Goal: Task Accomplishment & Management: Use online tool/utility

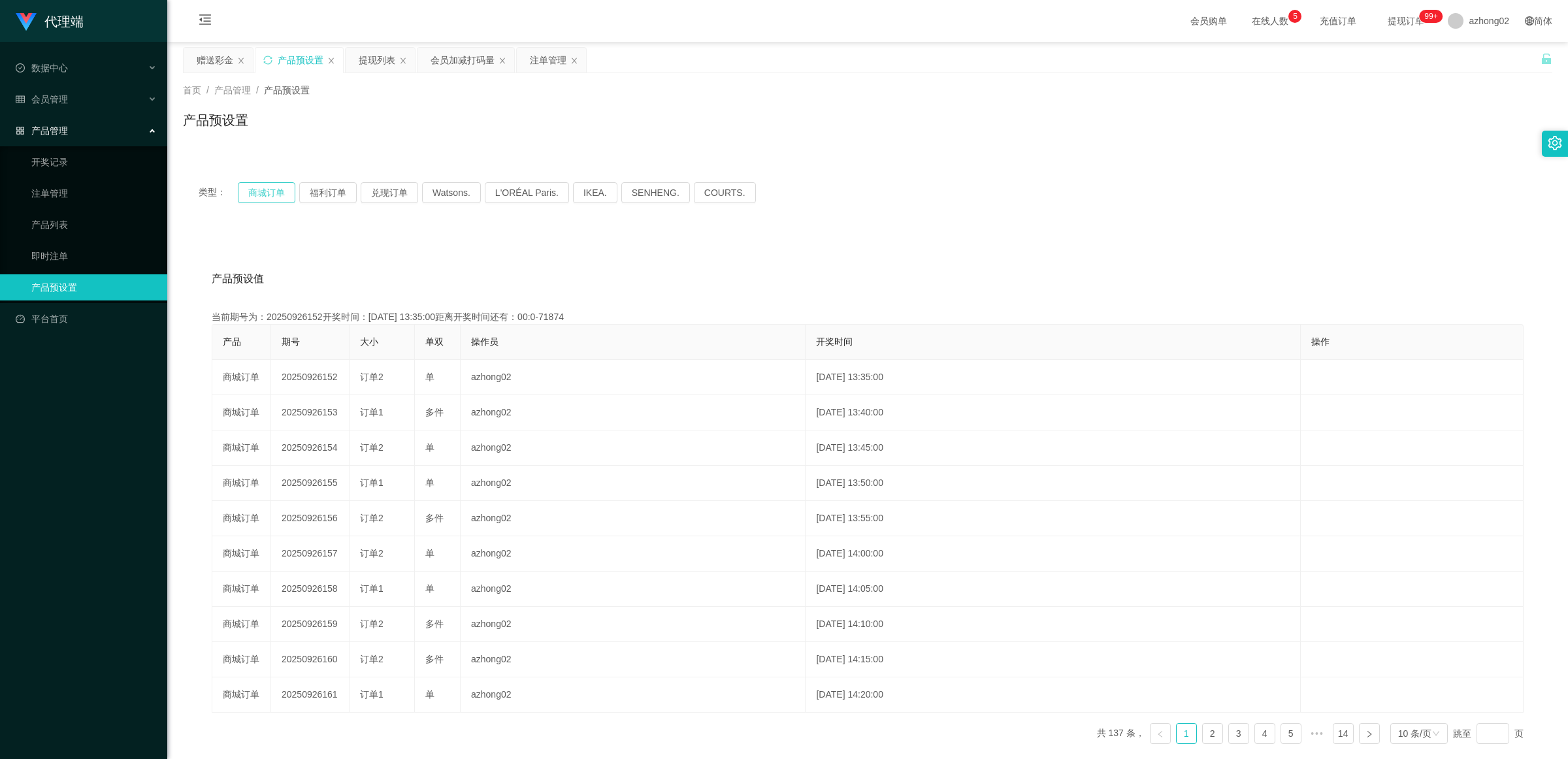
click at [278, 191] on button "商城订单" at bounding box center [267, 193] width 58 height 21
type button "k3wph"
click at [274, 188] on button "商城订单" at bounding box center [267, 193] width 58 height 21
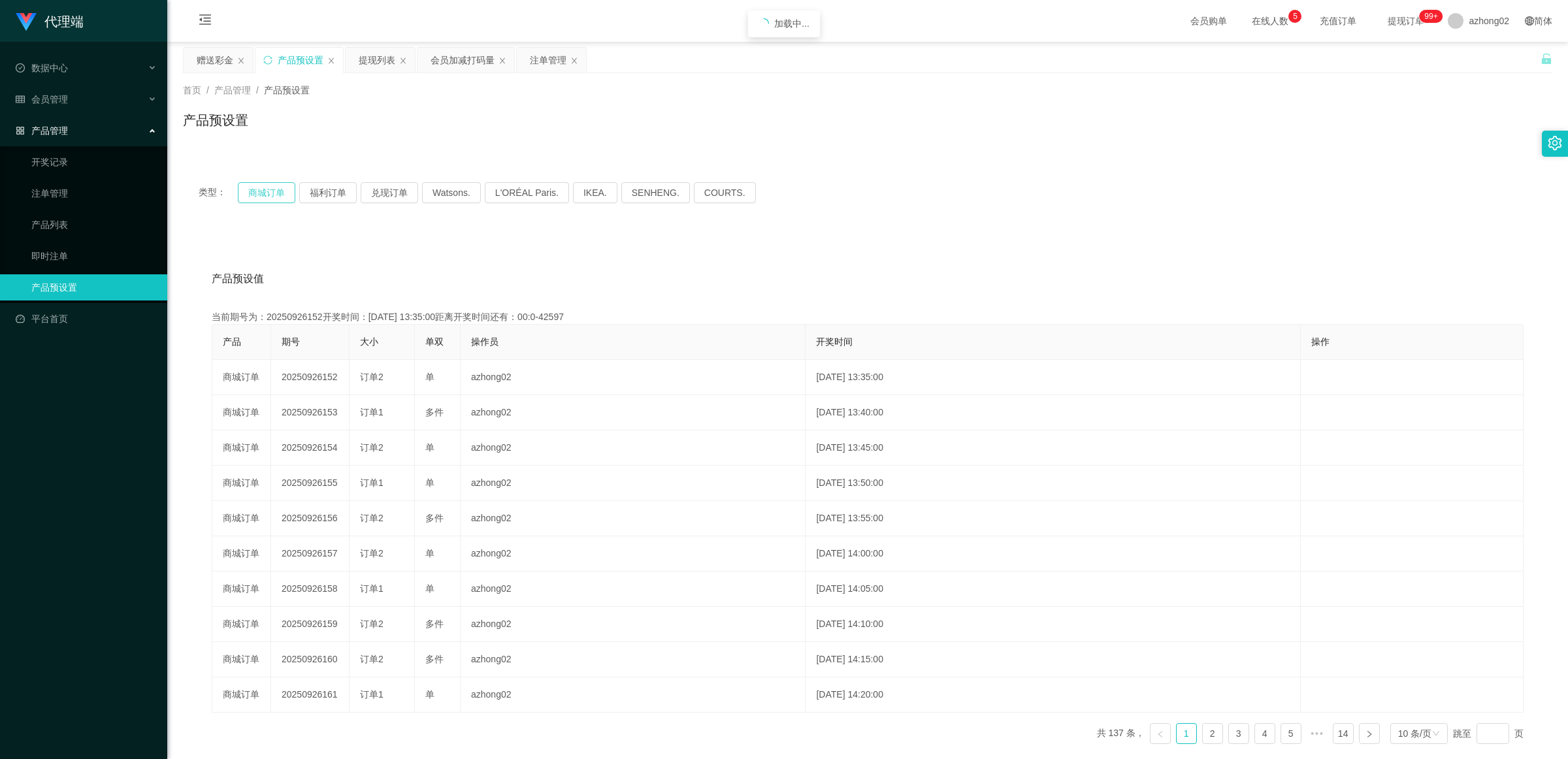
click at [274, 188] on button "商城订单" at bounding box center [267, 193] width 58 height 21
click at [214, 54] on div "赠送彩金" at bounding box center [215, 60] width 37 height 25
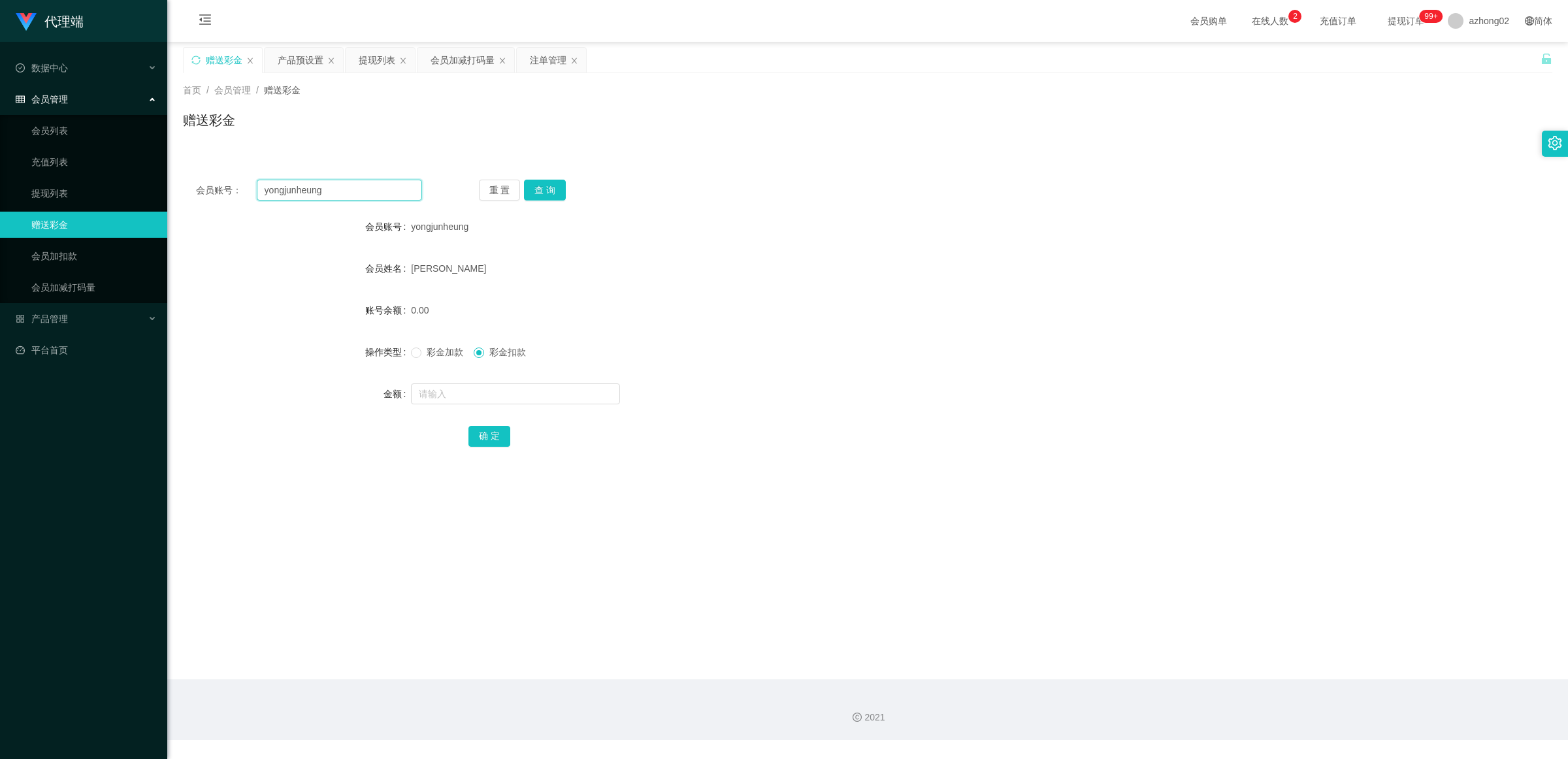
click at [336, 192] on input "yongjunheung" at bounding box center [340, 190] width 166 height 21
paste input "10201988"
type input "10201988"
click at [547, 184] on button "查 询" at bounding box center [545, 190] width 42 height 21
click at [491, 386] on input "text" at bounding box center [515, 394] width 209 height 21
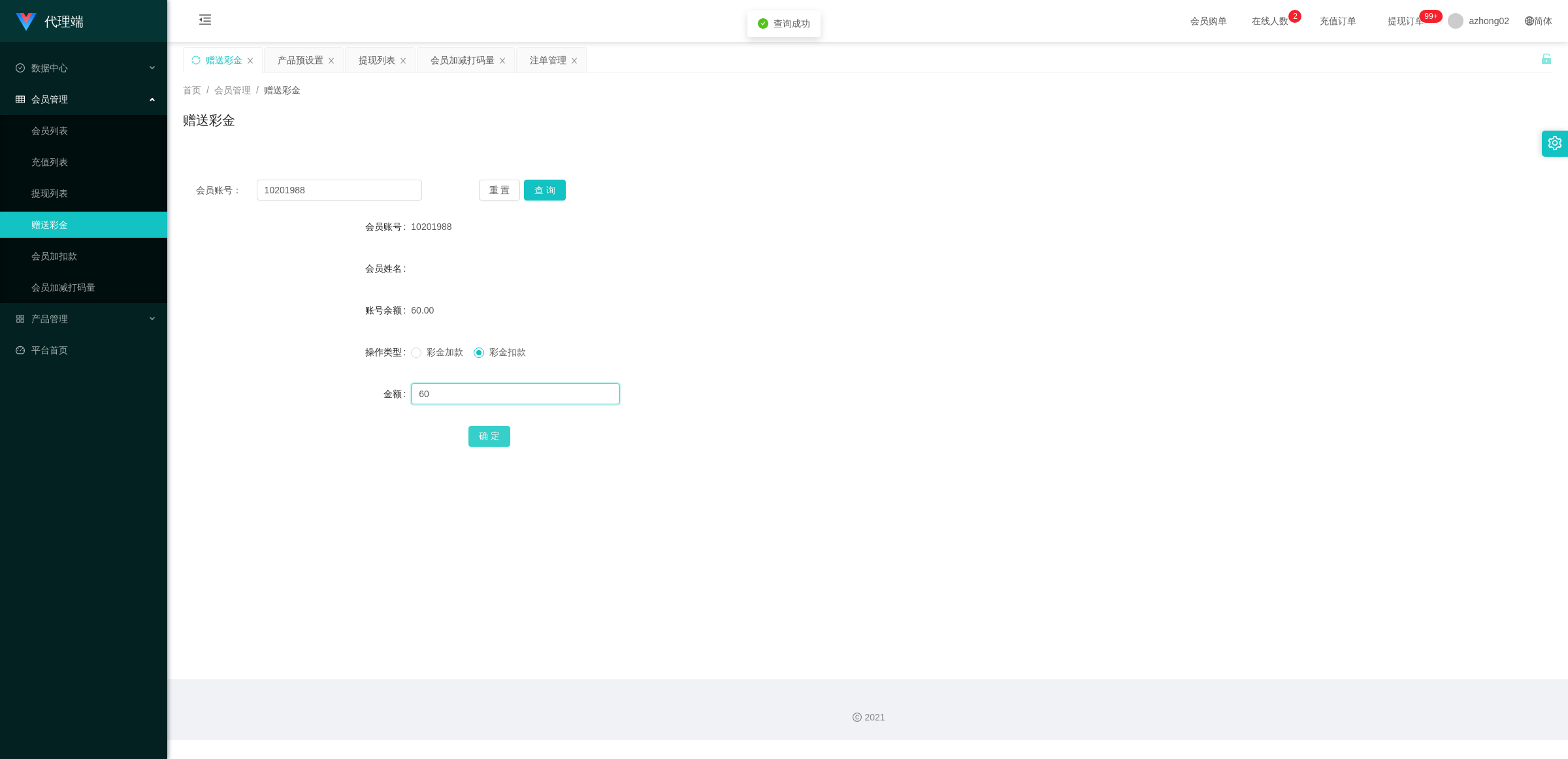
type input "60"
click at [485, 435] on button "确 定" at bounding box center [489, 436] width 42 height 21
click at [701, 336] on form "会员账号 10201988 会员姓名 账号余额 0.00 操作类型 彩金加款 彩金扣款 金额 确 定" at bounding box center [867, 331] width 1369 height 235
